Goal: Transaction & Acquisition: Purchase product/service

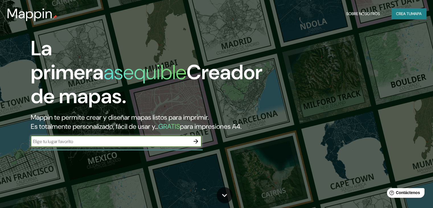
click at [139, 145] on input "text" at bounding box center [110, 141] width 159 height 7
type input "[GEOGRAPHIC_DATA]"
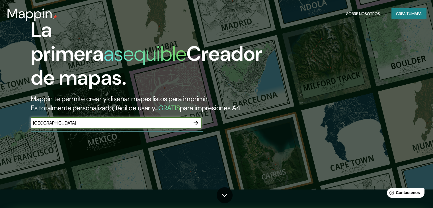
scroll to position [28, 0]
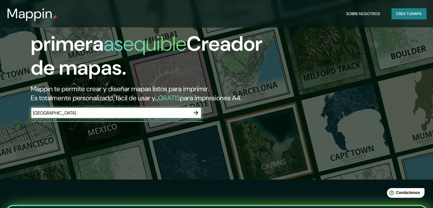
click at [198, 116] on icon "button" at bounding box center [196, 112] width 7 height 7
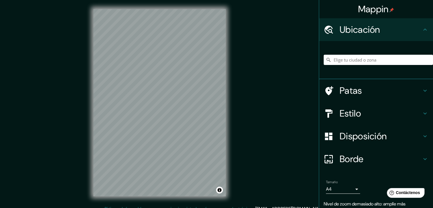
click at [231, 139] on div "© Mapbox © OpenStreetMap Improve this map" at bounding box center [159, 102] width 151 height 205
click at [357, 110] on font "Estilo" at bounding box center [350, 113] width 21 height 12
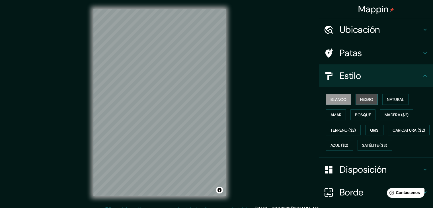
click at [360, 99] on font "Negro" at bounding box center [366, 99] width 13 height 5
click at [343, 98] on button "Blanco" at bounding box center [338, 99] width 25 height 11
click at [393, 92] on div "Blanco Negro Natural Amar Bosque Madera ($2) Terreno ($2) Gris Caricatura ($2) …" at bounding box center [378, 122] width 109 height 61
click at [393, 103] on button "Natural" at bounding box center [395, 99] width 26 height 11
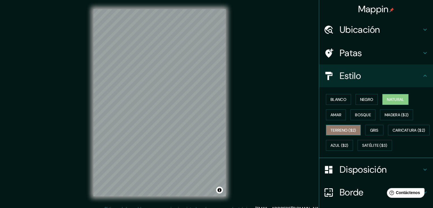
click at [347, 128] on font "Terreno ($2)" at bounding box center [344, 130] width 26 height 5
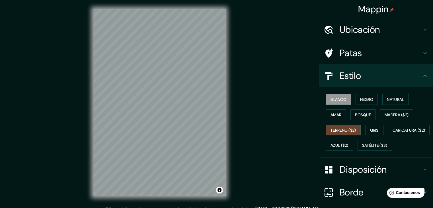
click at [334, 101] on font "Blanco" at bounding box center [339, 99] width 16 height 5
click at [347, 128] on font "Terreno ($2)" at bounding box center [344, 130] width 26 height 5
click at [378, 49] on h4 "Patas" at bounding box center [381, 52] width 82 height 11
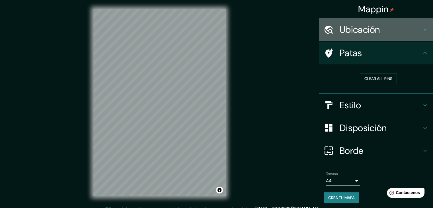
click at [383, 33] on h4 "Ubicación" at bounding box center [381, 29] width 82 height 11
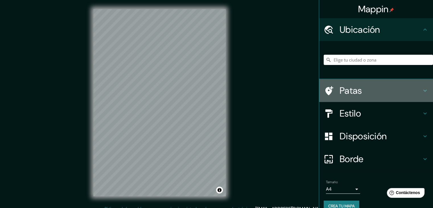
click at [371, 93] on h4 "Patas" at bounding box center [381, 90] width 82 height 11
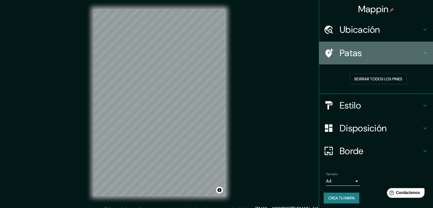
click at [381, 54] on h4 "Patas" at bounding box center [381, 52] width 82 height 11
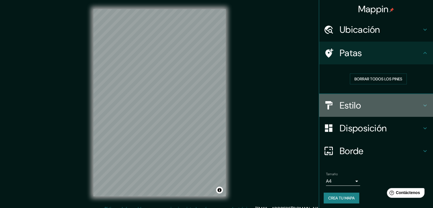
click at [422, 102] on icon at bounding box center [425, 105] width 7 height 7
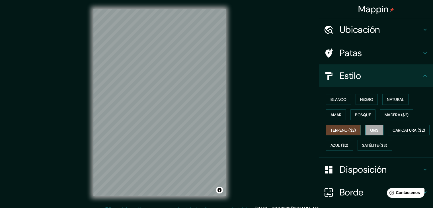
click at [371, 131] on font "Gris" at bounding box center [374, 130] width 9 height 5
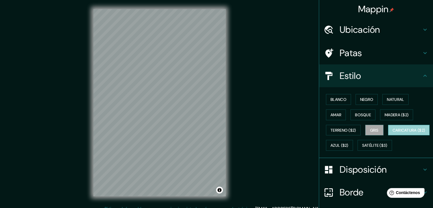
click at [393, 133] on font "Caricatura ($2)" at bounding box center [409, 130] width 33 height 5
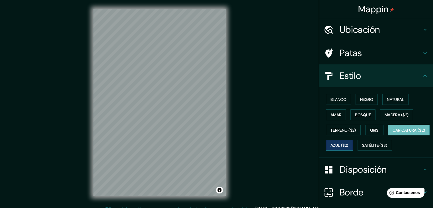
click at [349, 144] on font "Azul ($2)" at bounding box center [340, 145] width 18 height 5
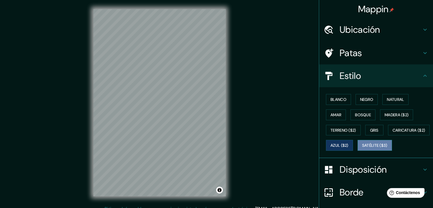
click at [362, 148] on font "Satélite ($3)" at bounding box center [374, 145] width 25 height 5
click at [337, 114] on font "Amar" at bounding box center [336, 114] width 11 height 5
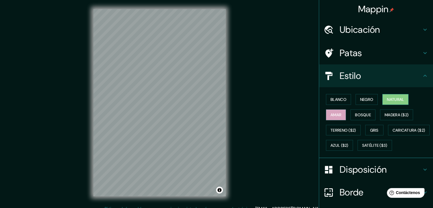
click at [387, 97] on font "Natural" at bounding box center [395, 99] width 17 height 5
click at [336, 128] on font "Terreno ($2)" at bounding box center [344, 130] width 26 height 5
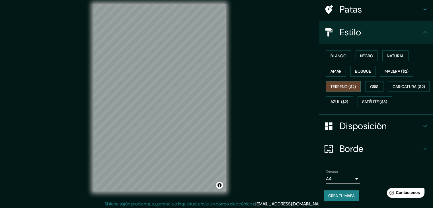
scroll to position [7, 0]
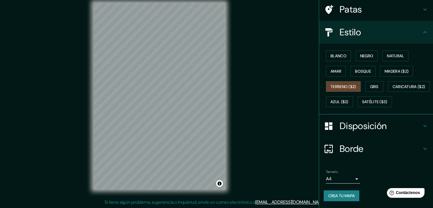
click at [343, 194] on font "Crea tu mapa" at bounding box center [341, 195] width 26 height 5
